Goal: Information Seeking & Learning: Learn about a topic

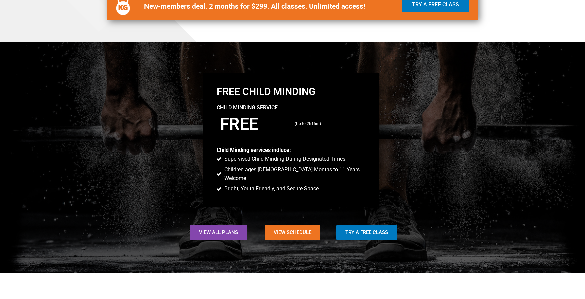
scroll to position [428, 0]
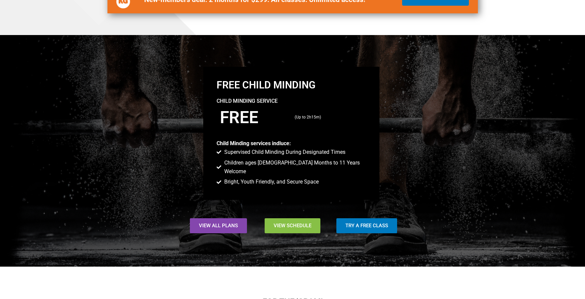
click at [286, 219] on link "View Schedule" at bounding box center [293, 225] width 56 height 15
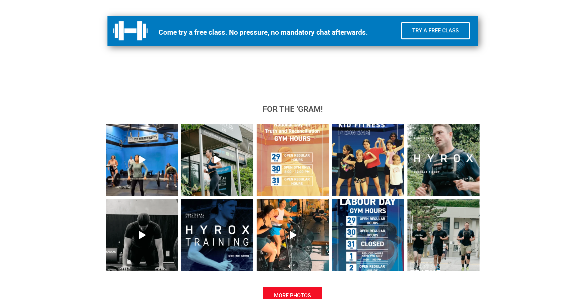
scroll to position [657, 0]
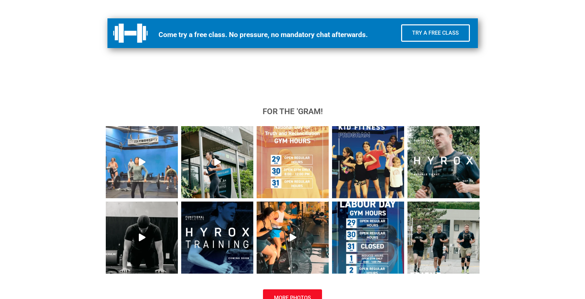
click at [143, 161] on icon "Play" at bounding box center [142, 162] width 7 height 8
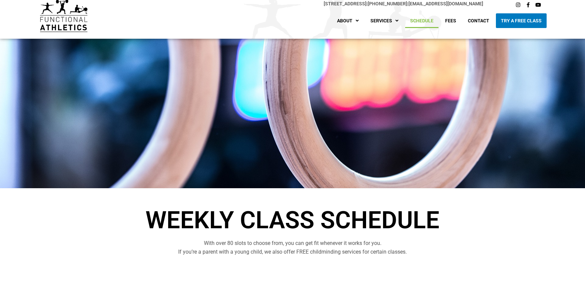
scroll to position [0, 0]
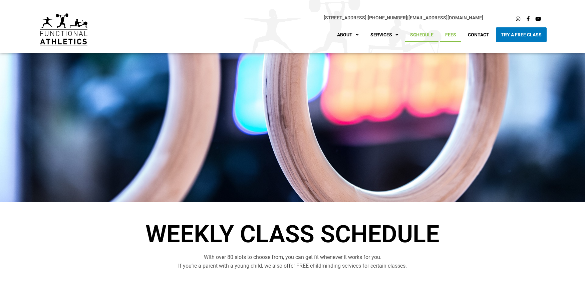
click at [451, 34] on link "Fees" at bounding box center [450, 34] width 21 height 15
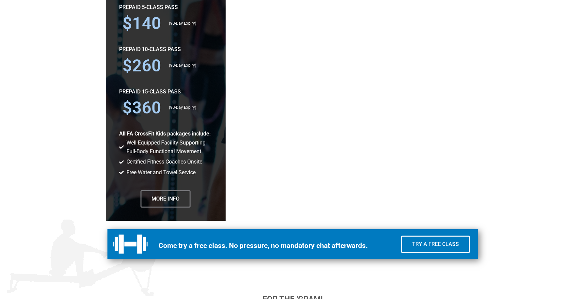
scroll to position [1544, 0]
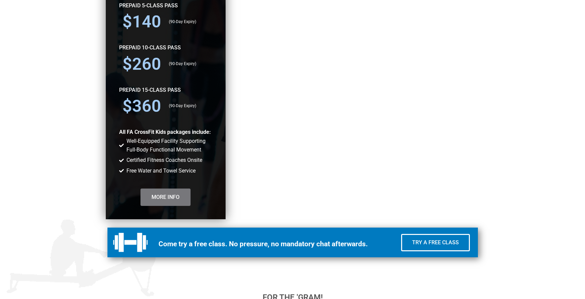
click at [165, 195] on span "More Info" at bounding box center [165, 197] width 28 height 5
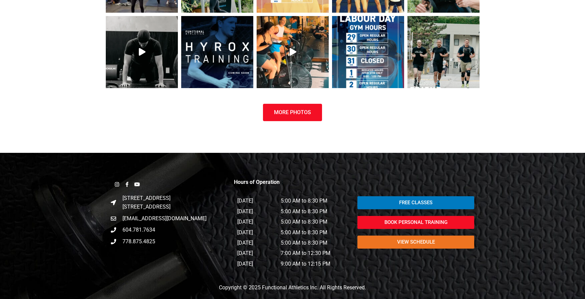
scroll to position [995, 0]
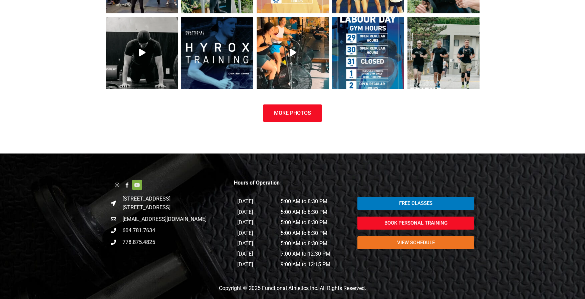
click at [136, 183] on icon at bounding box center [136, 185] width 5 height 5
